Goal: Navigation & Orientation: Find specific page/section

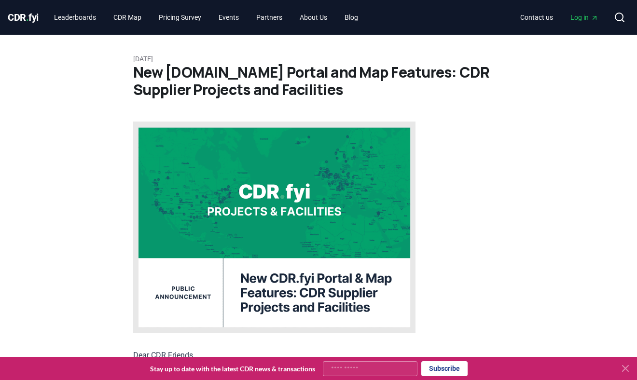
click at [20, 18] on span "CDR . fyi" at bounding box center [23, 18] width 31 height 12
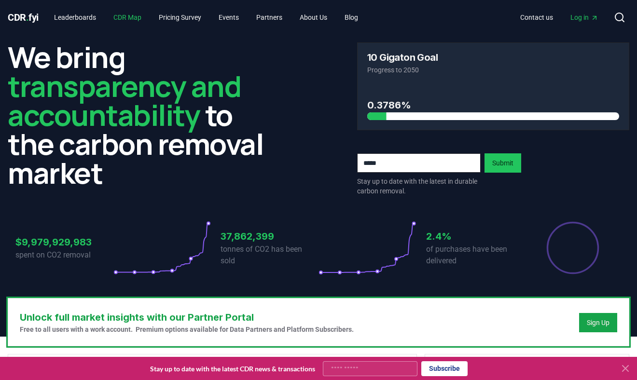
click at [133, 14] on link "CDR Map" at bounding box center [127, 17] width 43 height 17
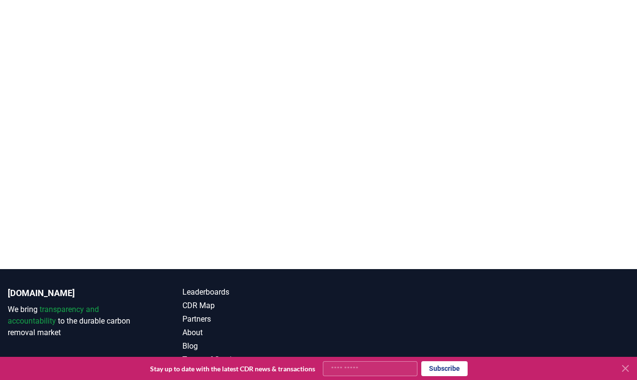
scroll to position [250, 0]
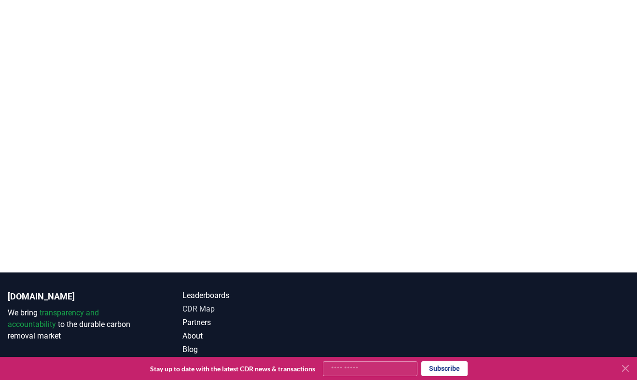
drag, startPoint x: 261, startPoint y: 272, endPoint x: 261, endPoint y: 316, distance: 44.4
click at [261, 273] on div at bounding box center [318, 82] width 637 height 380
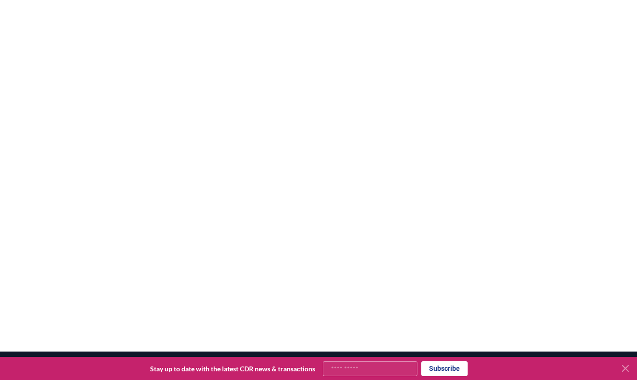
scroll to position [143, 0]
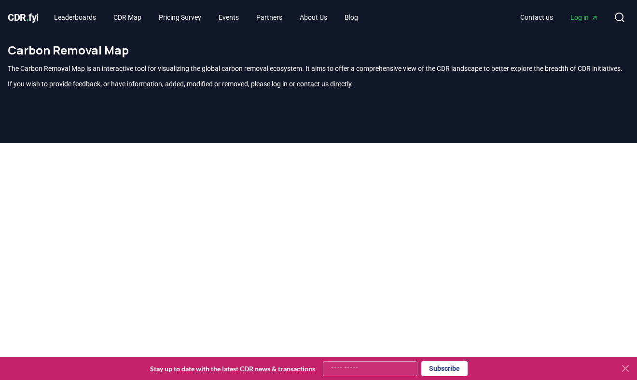
click at [409, 89] on p "If you wish to provide feedback, or have information, added, modified or remove…" at bounding box center [318, 84] width 621 height 10
click at [419, 89] on p "If you wish to provide feedback, or have information, added, modified or remove…" at bounding box center [318, 84] width 621 height 10
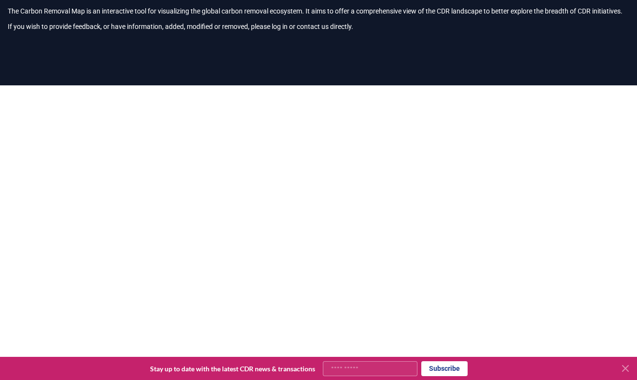
scroll to position [38, 0]
